Goal: Task Accomplishment & Management: Use online tool/utility

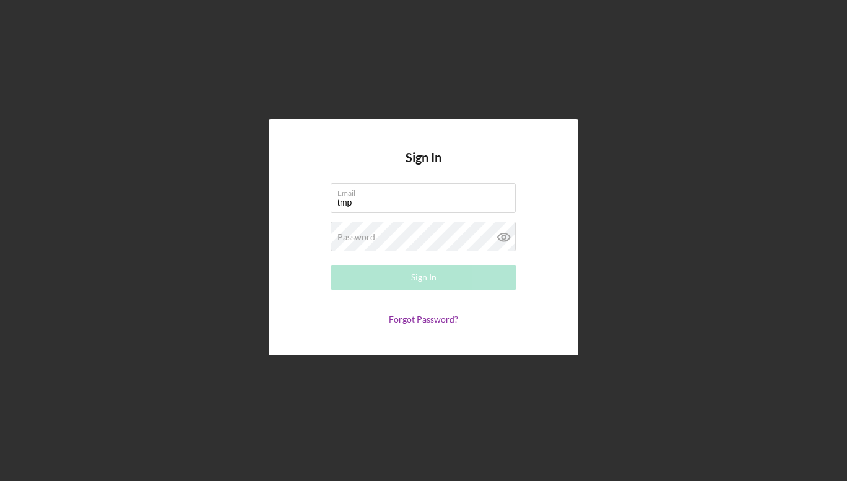
type input "[EMAIL_ADDRESS][DOMAIN_NAME]"
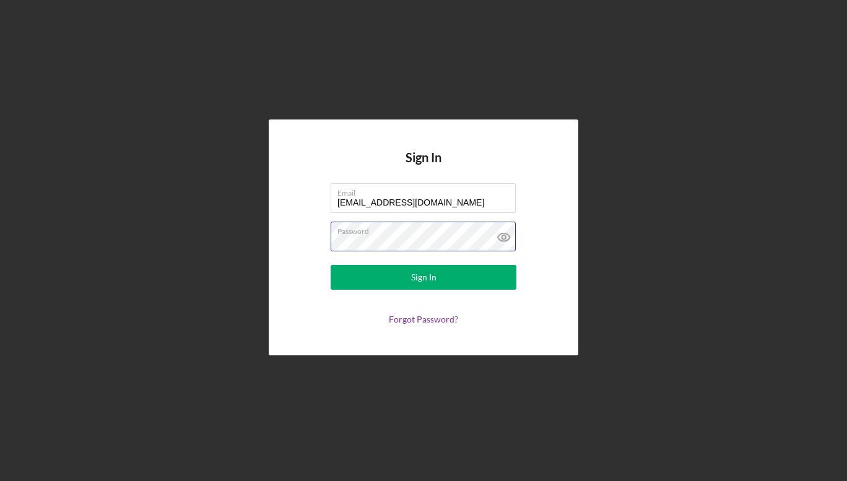
click at [331, 265] on button "Sign In" at bounding box center [424, 277] width 186 height 25
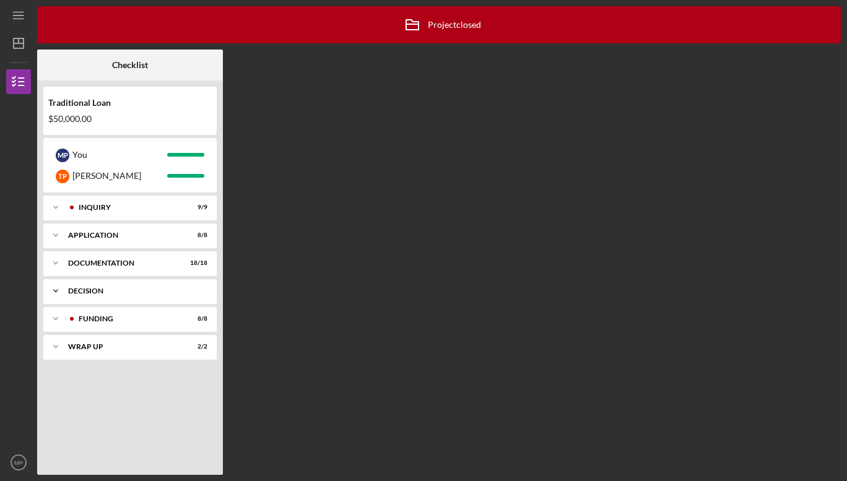
click at [139, 298] on div "Icon/Expander Decision 1 / 1" at bounding box center [129, 291] width 173 height 25
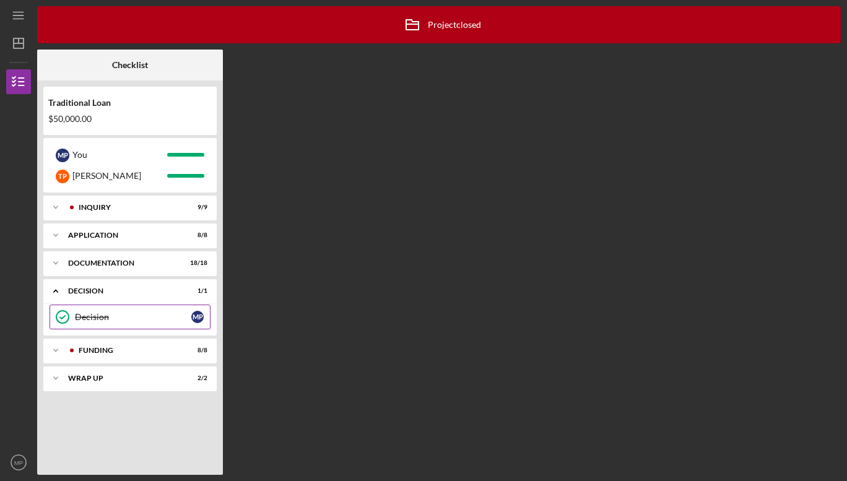
click at [153, 318] on div "Decision" at bounding box center [133, 317] width 116 height 10
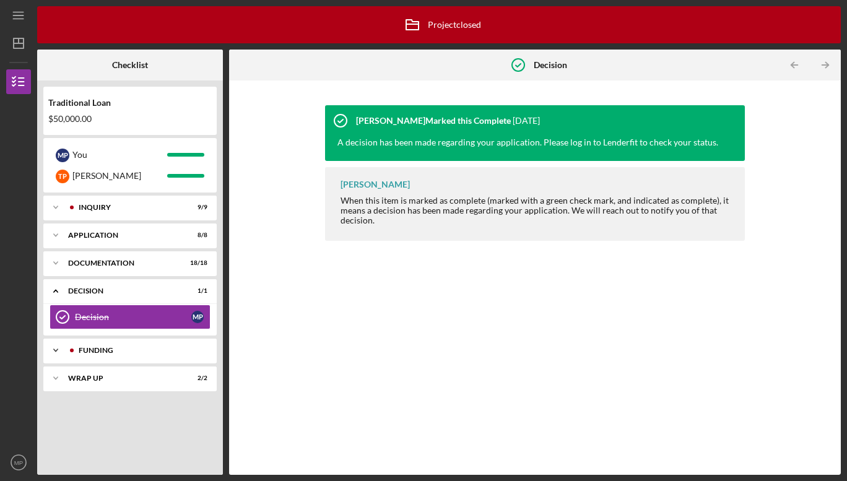
click at [143, 352] on div "Funding" at bounding box center [140, 350] width 123 height 7
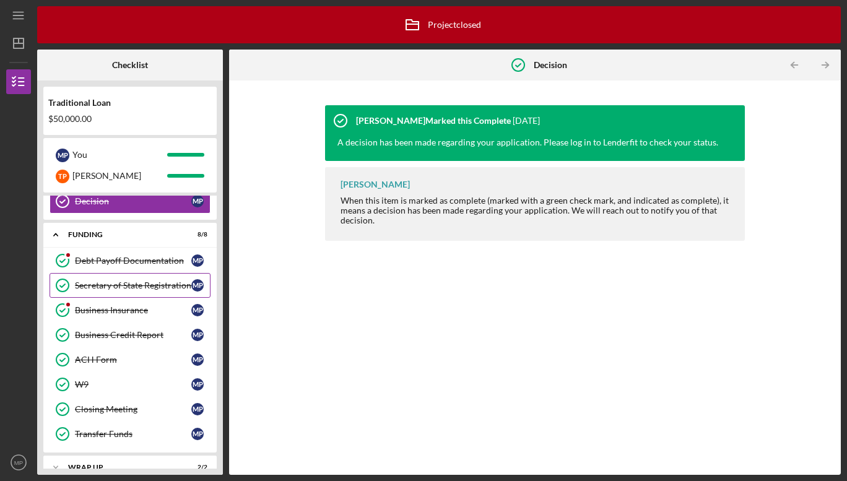
scroll to position [134, 0]
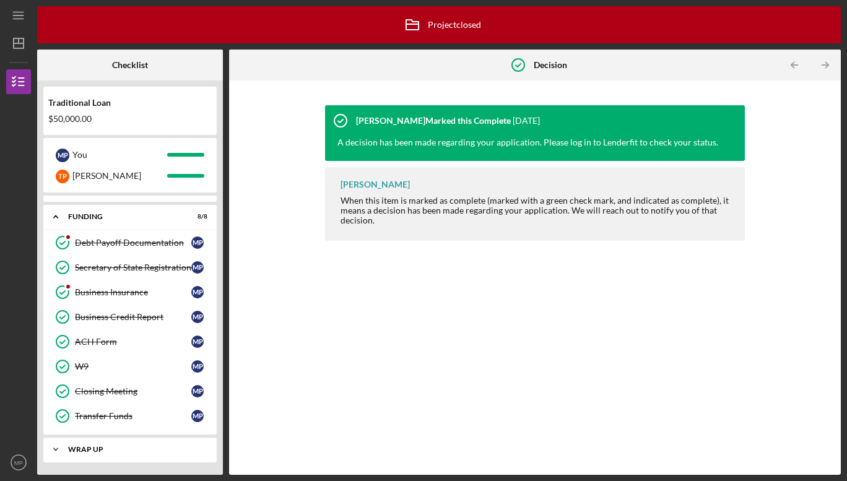
click at [119, 452] on div "Wrap up" at bounding box center [134, 449] width 133 height 7
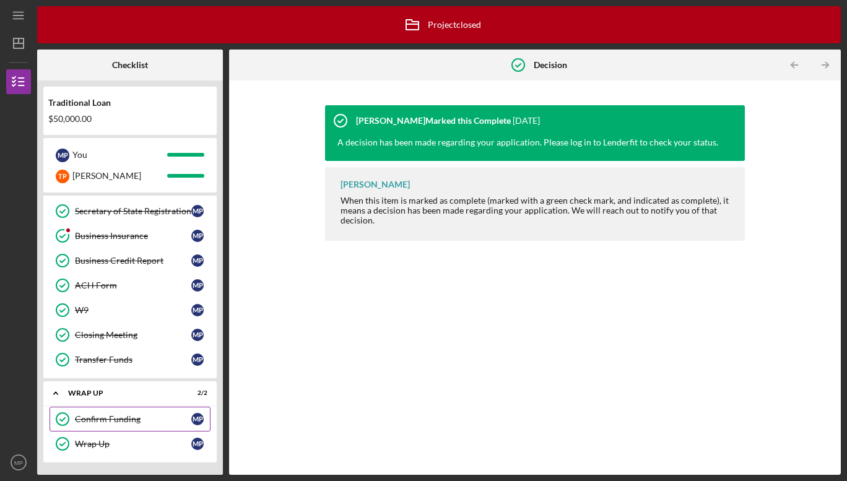
click at [125, 414] on link "Confirm Funding Confirm Funding M P" at bounding box center [130, 419] width 161 height 25
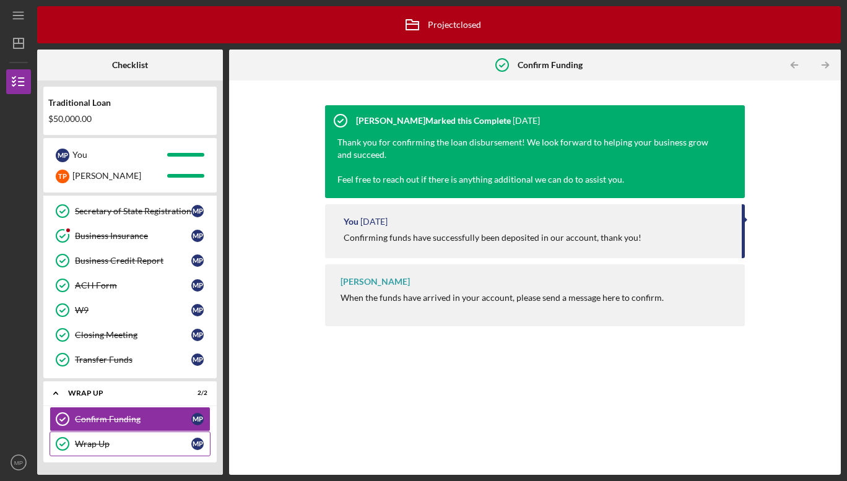
click at [116, 450] on link "Wrap Up Wrap Up M P" at bounding box center [130, 444] width 161 height 25
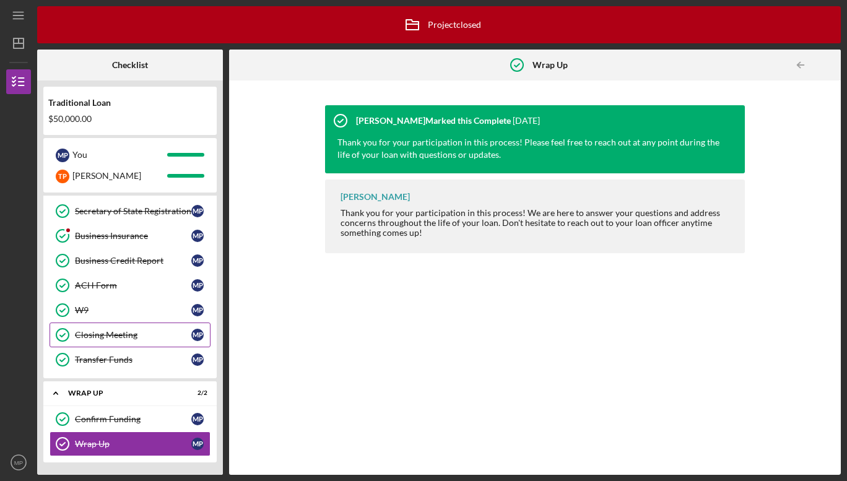
click at [134, 340] on link "Closing Meeting Closing Meeting M P" at bounding box center [130, 335] width 161 height 25
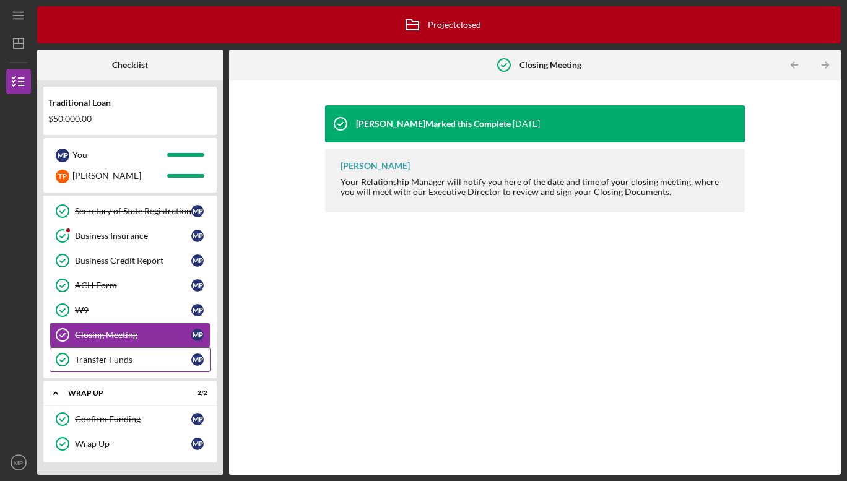
click at [128, 364] on div "Transfer Funds" at bounding box center [133, 360] width 116 height 10
